Goal: Find specific page/section: Find specific page/section

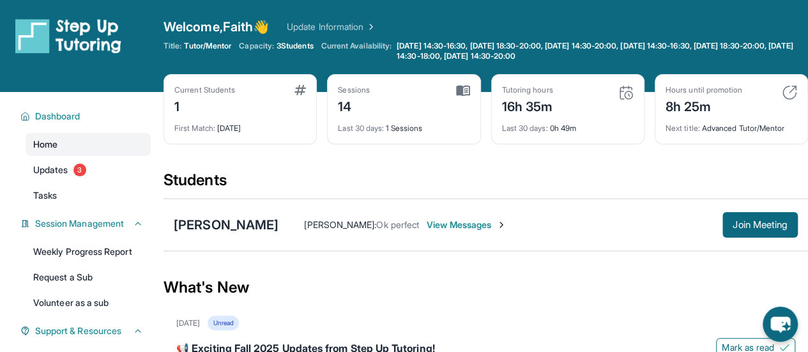
click at [112, 146] on link "Home" at bounding box center [88, 144] width 125 height 23
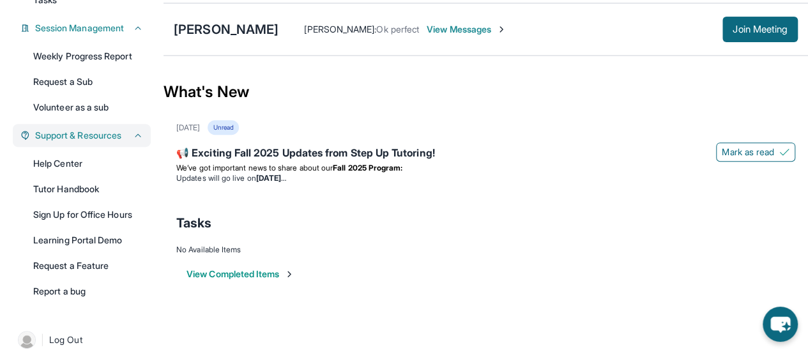
scroll to position [209, 0]
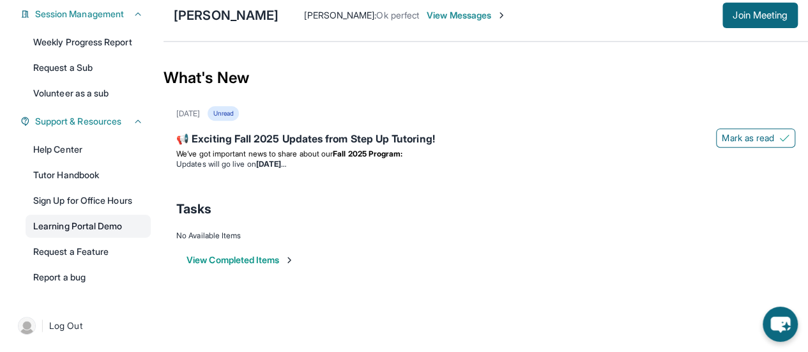
click at [110, 220] on link "Learning Portal Demo" at bounding box center [88, 226] width 125 height 23
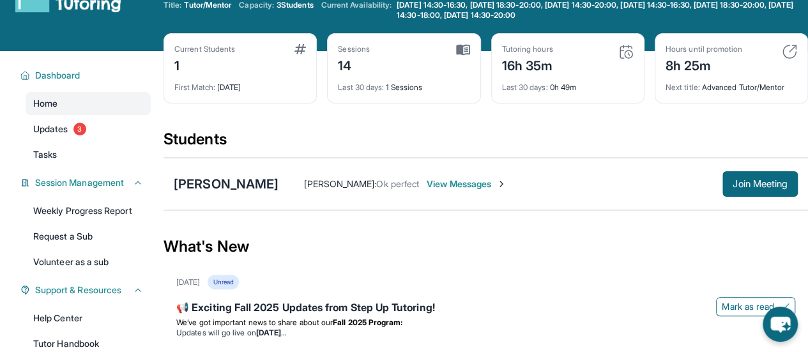
scroll to position [0, 0]
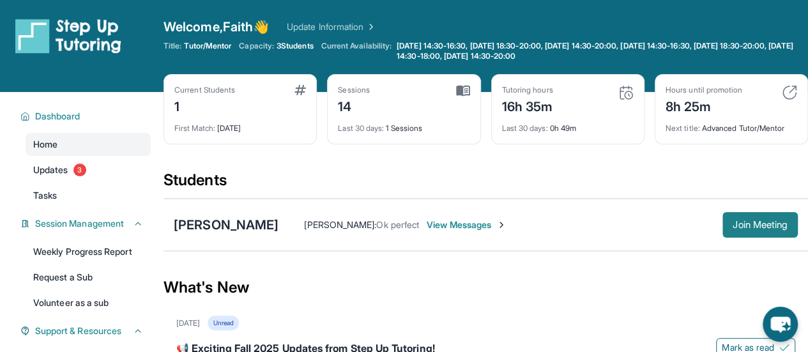
click at [739, 221] on span "Join Meeting" at bounding box center [759, 225] width 55 height 8
click at [75, 165] on link "Updates 3" at bounding box center [88, 169] width 125 height 23
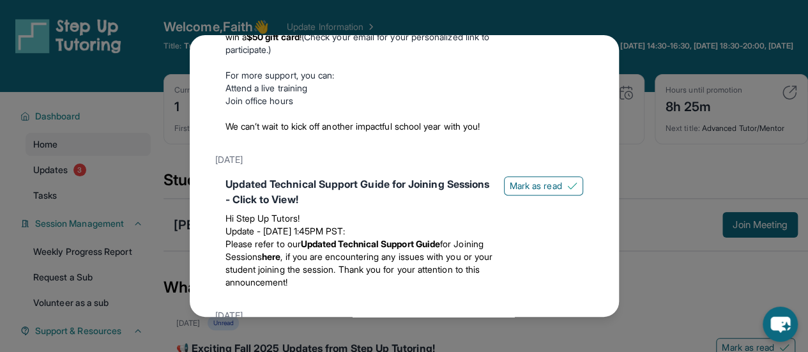
scroll to position [173, 0]
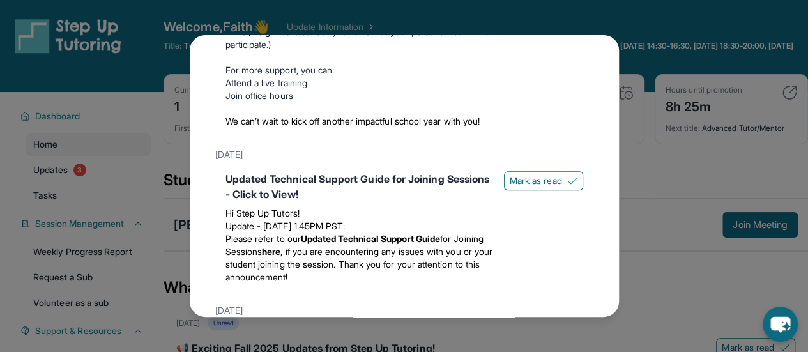
click at [242, 126] on span "We can’t wait to kick off another impactful school year with you!" at bounding box center [352, 121] width 255 height 11
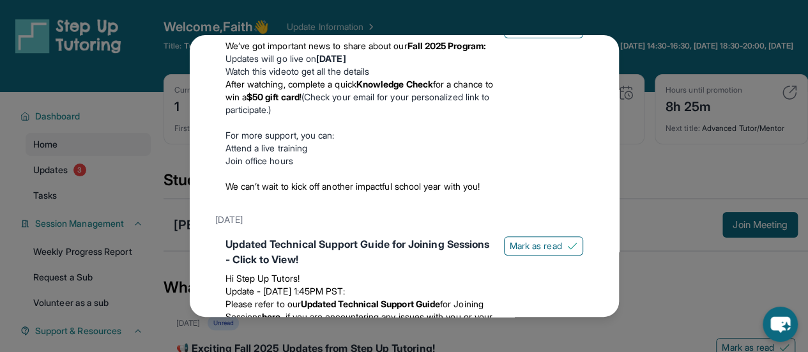
scroll to position [0, 0]
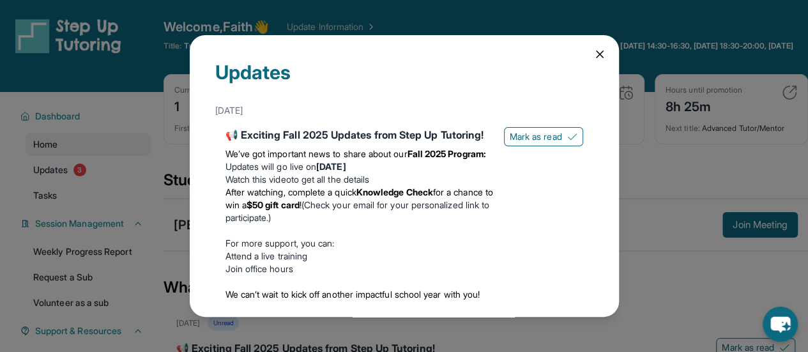
click at [389, 140] on div "📢 Exciting Fall 2025 Updates from Step Up Tutoring!" at bounding box center [359, 134] width 268 height 15
click at [595, 49] on icon at bounding box center [599, 54] width 13 height 13
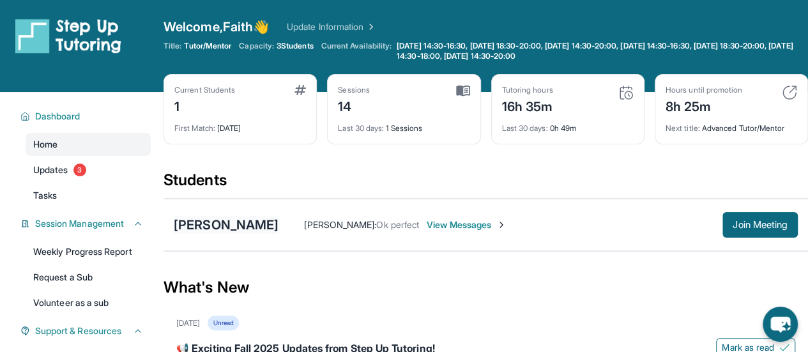
click at [241, 224] on div "[PERSON_NAME]" at bounding box center [226, 225] width 105 height 18
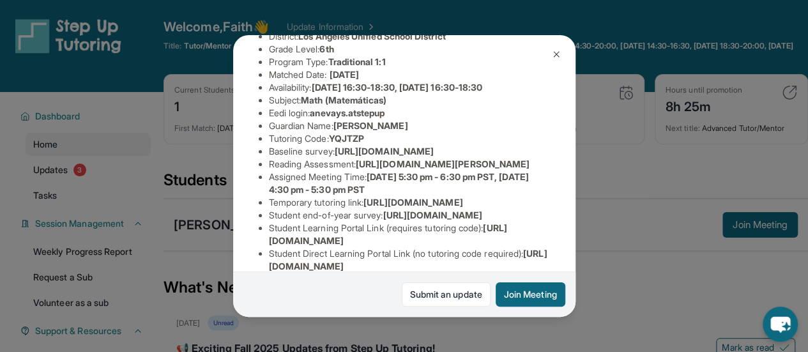
scroll to position [136, 461]
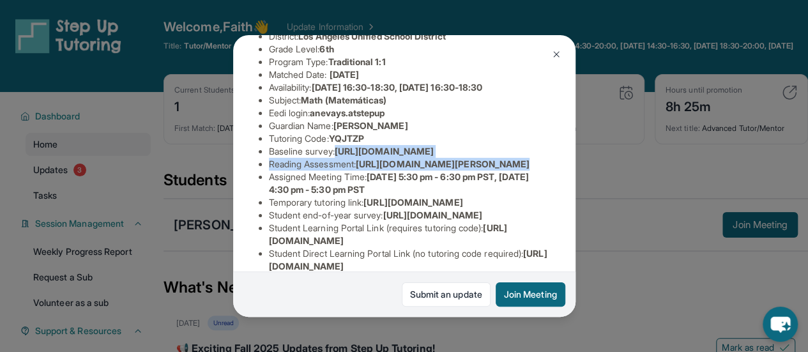
drag, startPoint x: 269, startPoint y: 177, endPoint x: 528, endPoint y: 208, distance: 261.0
click at [528, 208] on div "[PERSON_NAME] Guardian: [PERSON_NAME] Student Information [URL][DOMAIN_NAME] Pr…" at bounding box center [404, 176] width 342 height 282
copy ul "[URL][DOMAIN_NAME] Reading Assessment : [URL][DOMAIN_NAME]?"
